Goal: Task Accomplishment & Management: Use online tool/utility

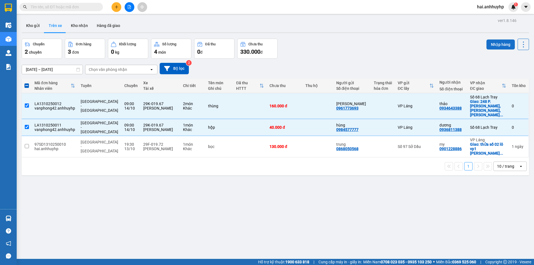
click at [497, 46] on button "Nhập hàng" at bounding box center [500, 44] width 28 height 10
checkbox input "false"
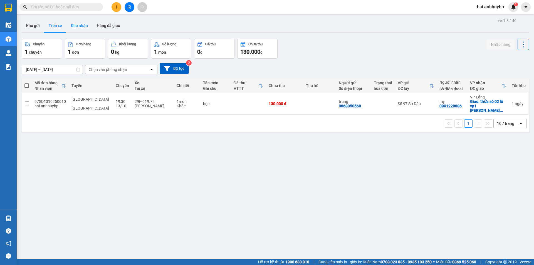
click at [79, 28] on button "Kho nhận" at bounding box center [79, 25] width 26 height 13
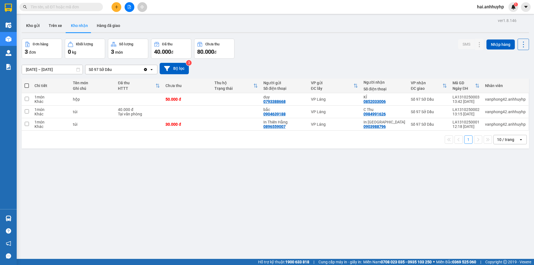
click at [135, 73] on div "Số 97 Sở Dầu" at bounding box center [114, 69] width 58 height 9
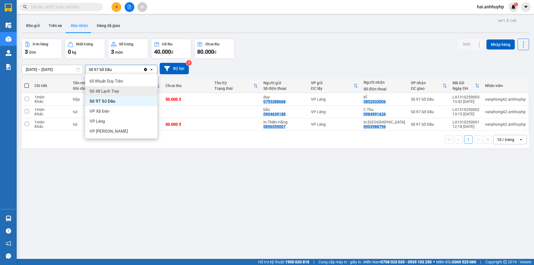
click at [122, 88] on div "Số 68 Lạch Tray" at bounding box center [121, 91] width 72 height 10
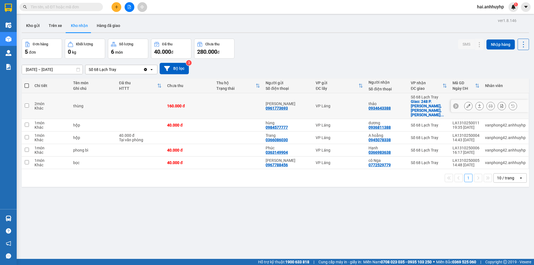
click at [24, 100] on td at bounding box center [27, 106] width 10 height 26
checkbox input "true"
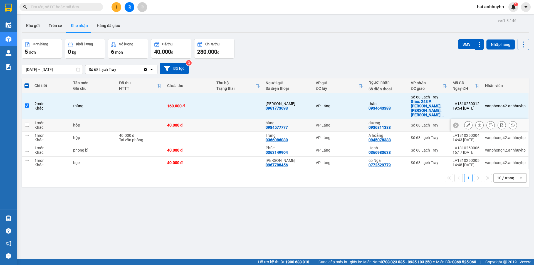
click at [25, 123] on input "checkbox" at bounding box center [27, 125] width 4 height 4
checkbox input "true"
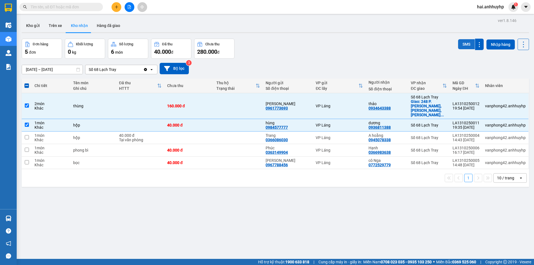
click at [460, 44] on button "SMS" at bounding box center [466, 44] width 17 height 10
click at [60, 24] on button "Trên xe" at bounding box center [55, 25] width 22 height 13
